Goal: Check status: Check status

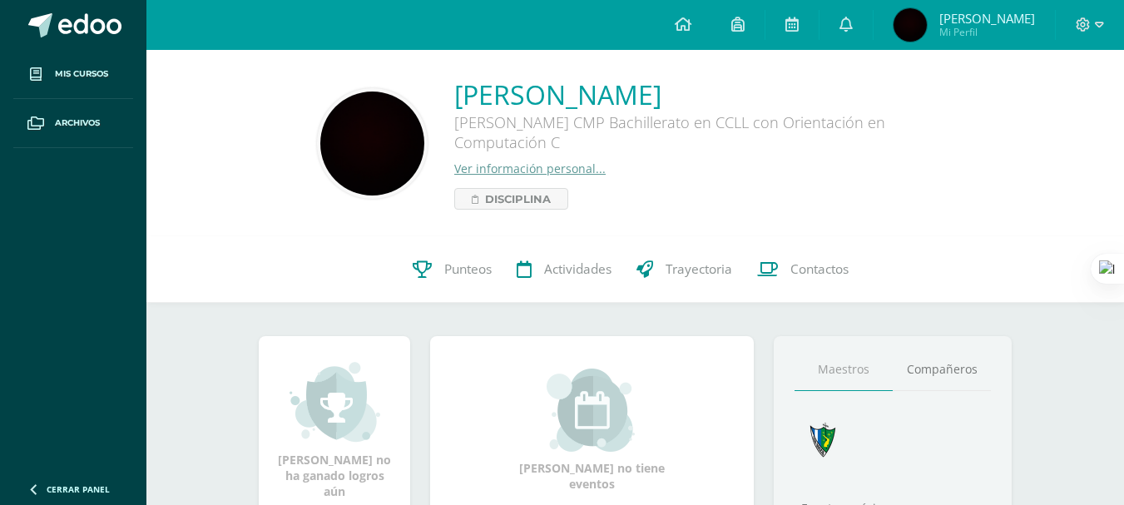
click at [927, 28] on img at bounding box center [910, 24] width 33 height 33
